Goal: Navigation & Orientation: Find specific page/section

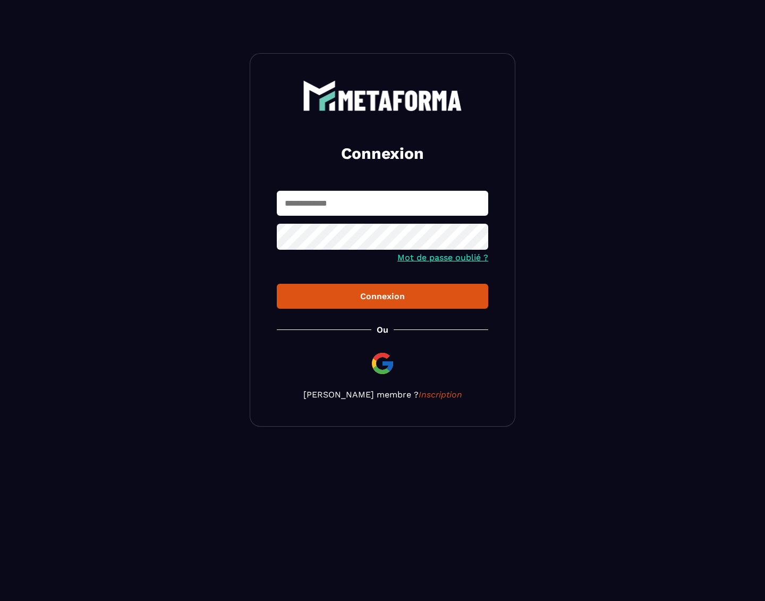
click at [359, 206] on input "text" at bounding box center [383, 203] width 212 height 25
type input "**********"
click at [277, 284] on button "Connexion" at bounding box center [383, 296] width 212 height 25
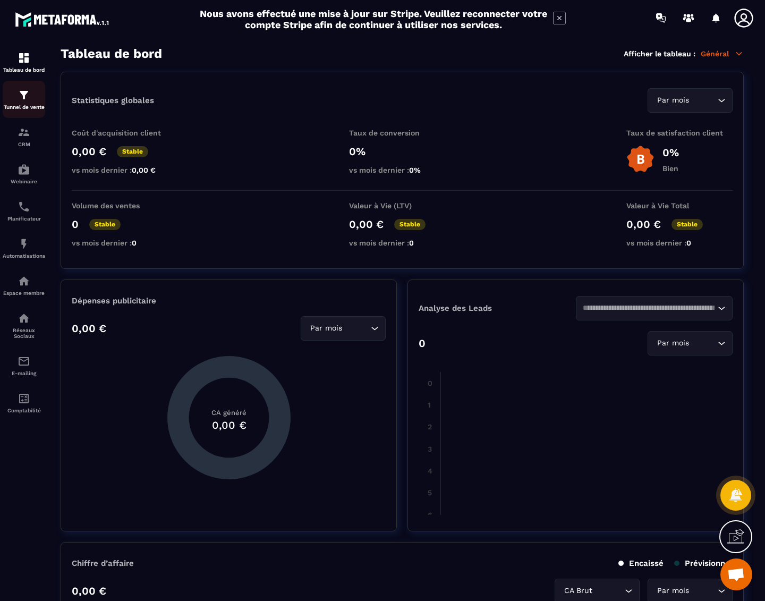
click at [14, 100] on div "Tunnel de vente" at bounding box center [24, 99] width 43 height 21
click at [17, 100] on div "Tunnel de vente" at bounding box center [24, 99] width 43 height 21
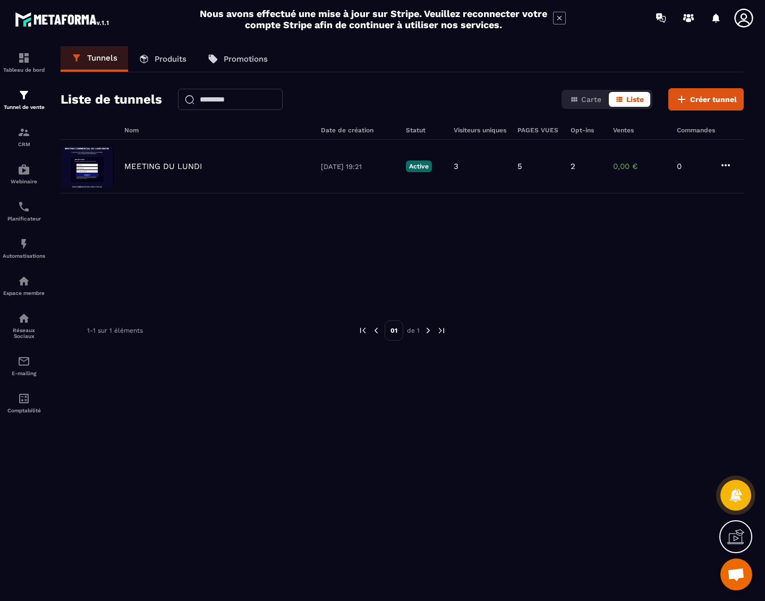
click at [746, 16] on icon at bounding box center [744, 18] width 19 height 19
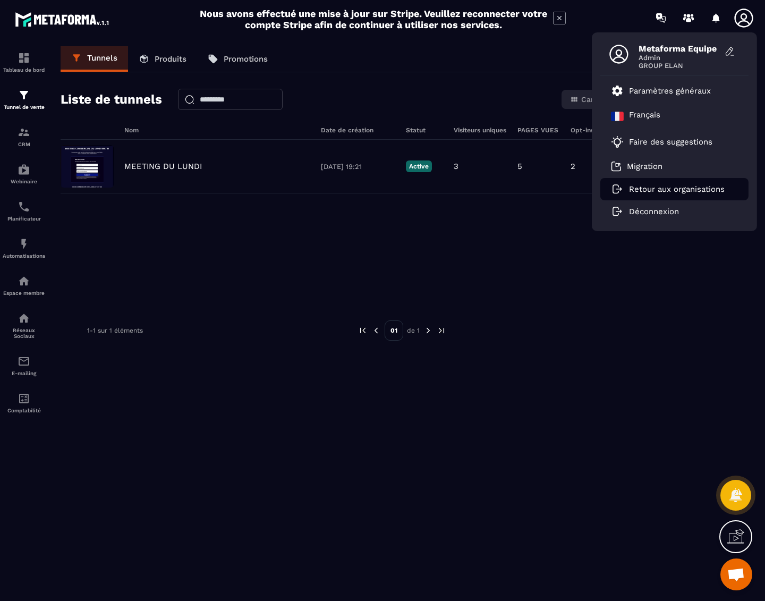
click at [680, 194] on p "Retour aux organisations" at bounding box center [677, 189] width 96 height 10
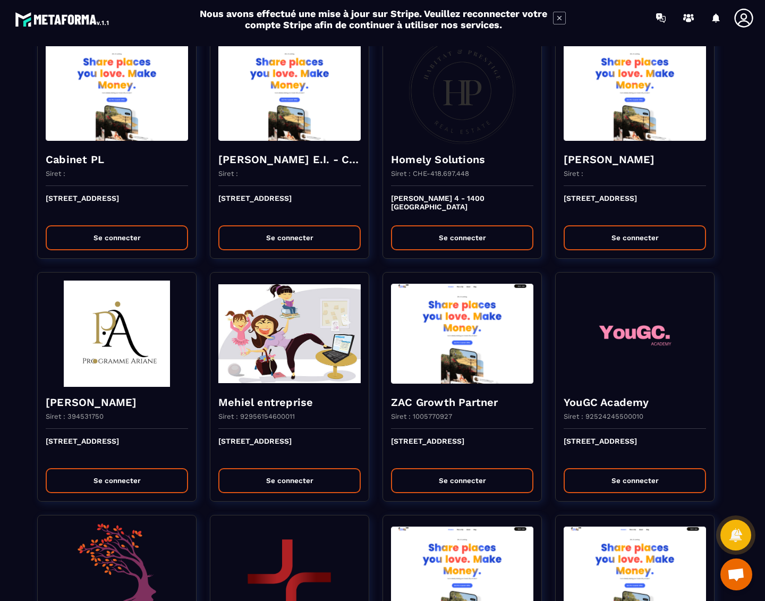
scroll to position [1004, 0]
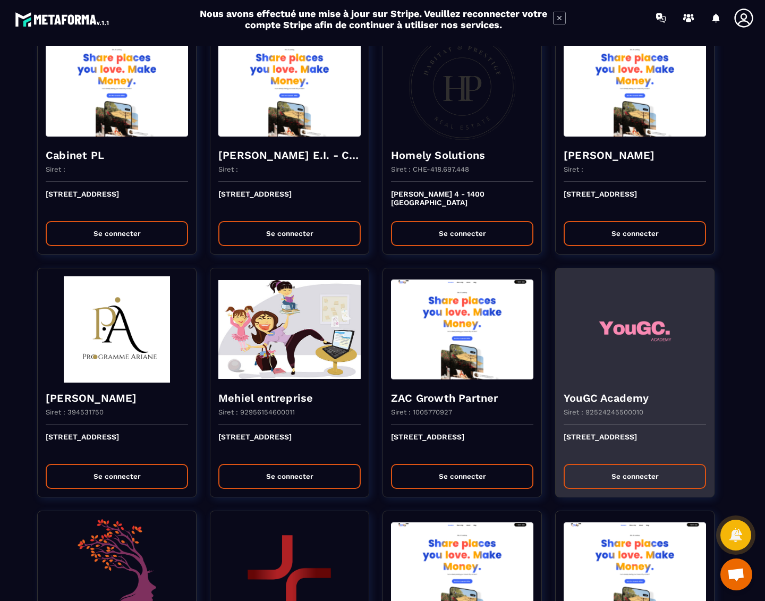
click at [636, 400] on h4 "YouGC Academy" at bounding box center [635, 398] width 142 height 15
